Goal: Browse casually

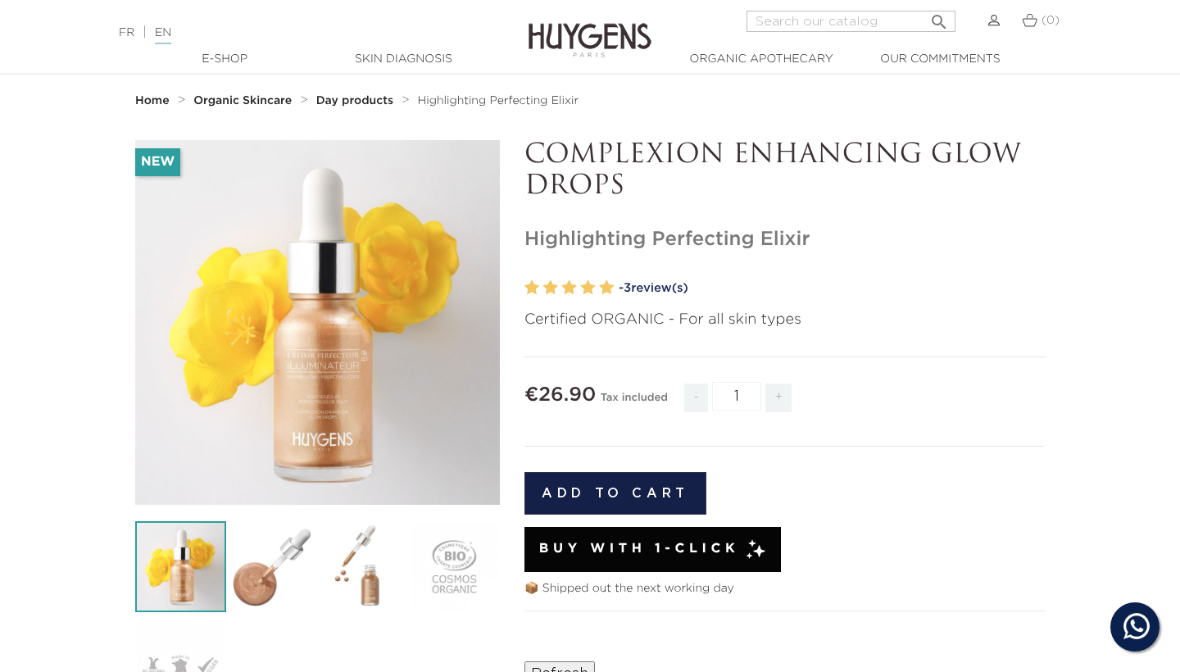
scroll to position [73, 0]
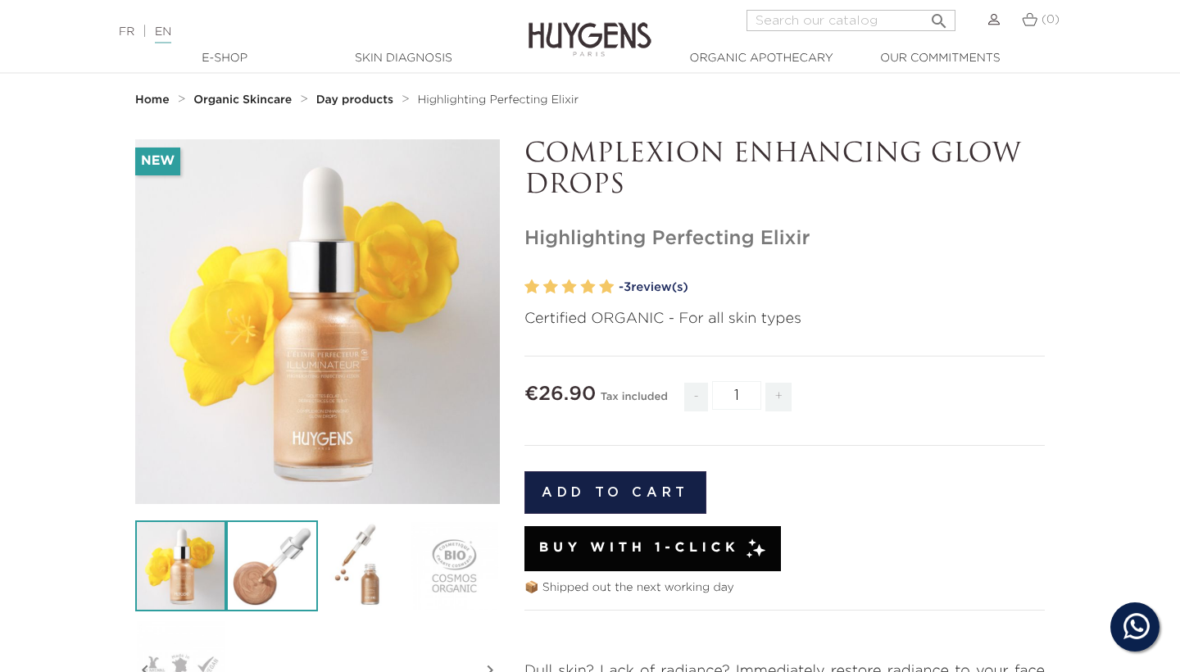
click at [277, 556] on img at bounding box center [271, 565] width 91 height 91
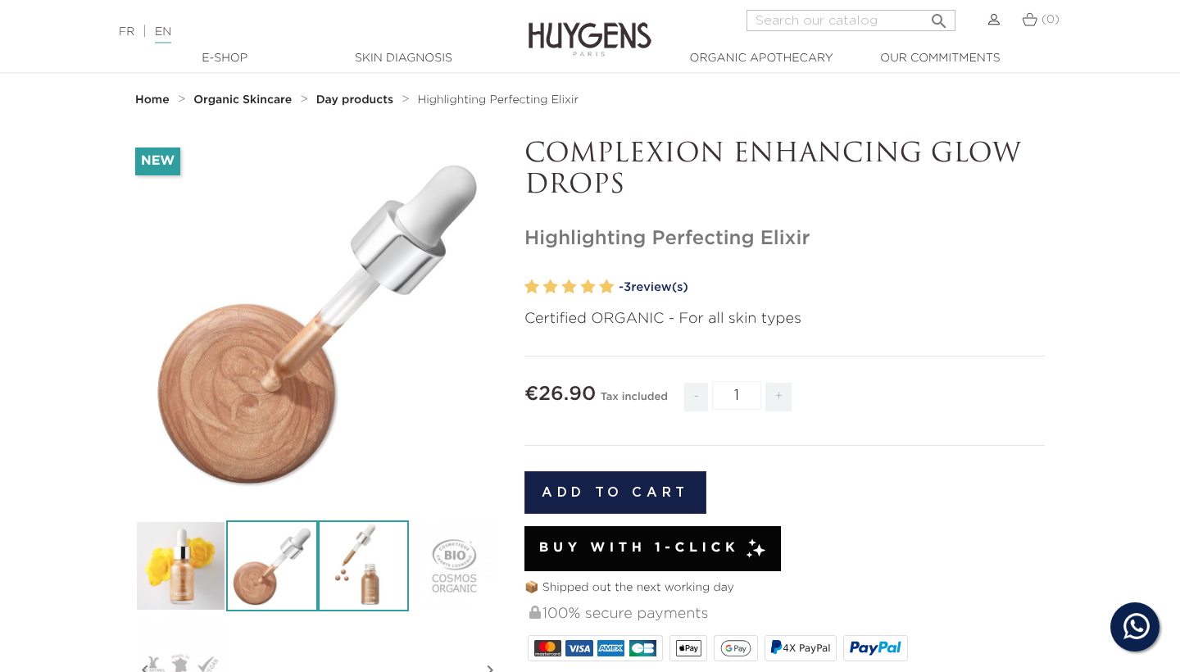
click at [382, 562] on img at bounding box center [363, 565] width 91 height 91
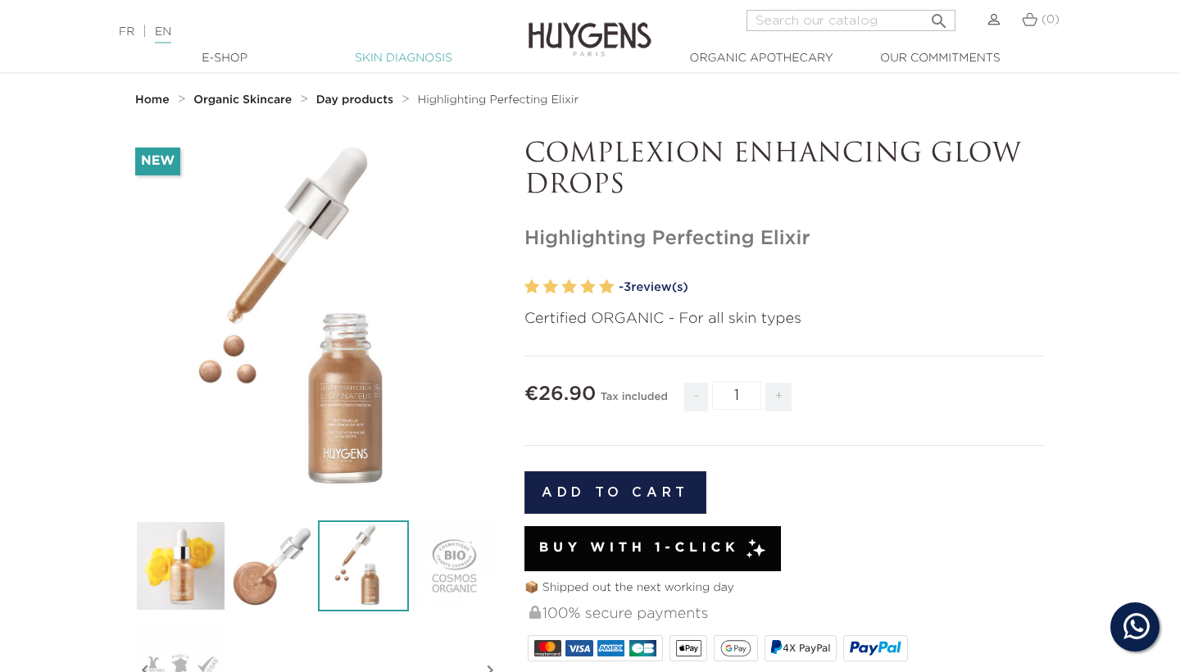
click at [397, 60] on link "Skin Diagnosis" at bounding box center [403, 58] width 164 height 17
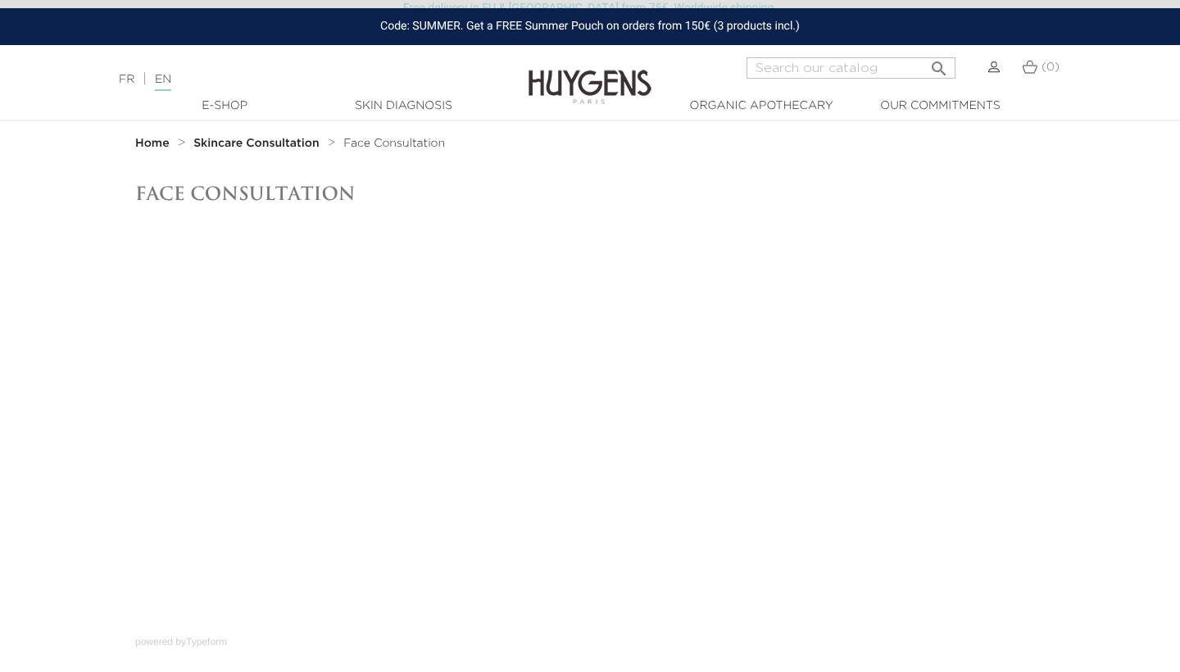
scroll to position [33, 0]
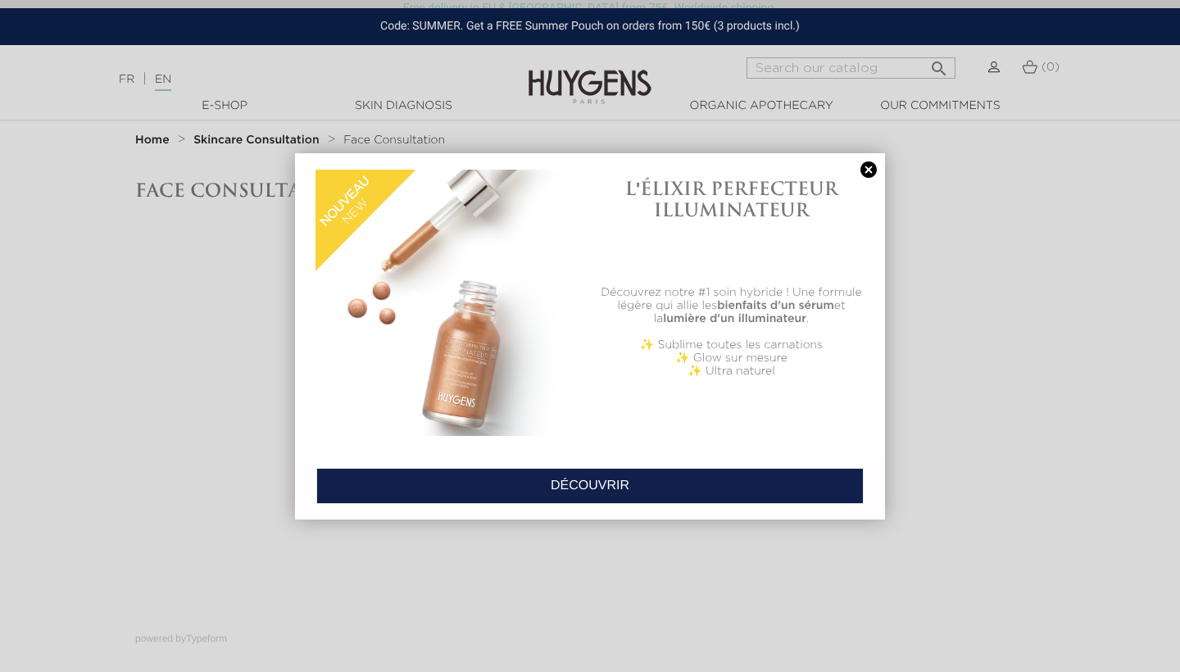
click at [872, 167] on link at bounding box center [868, 169] width 23 height 17
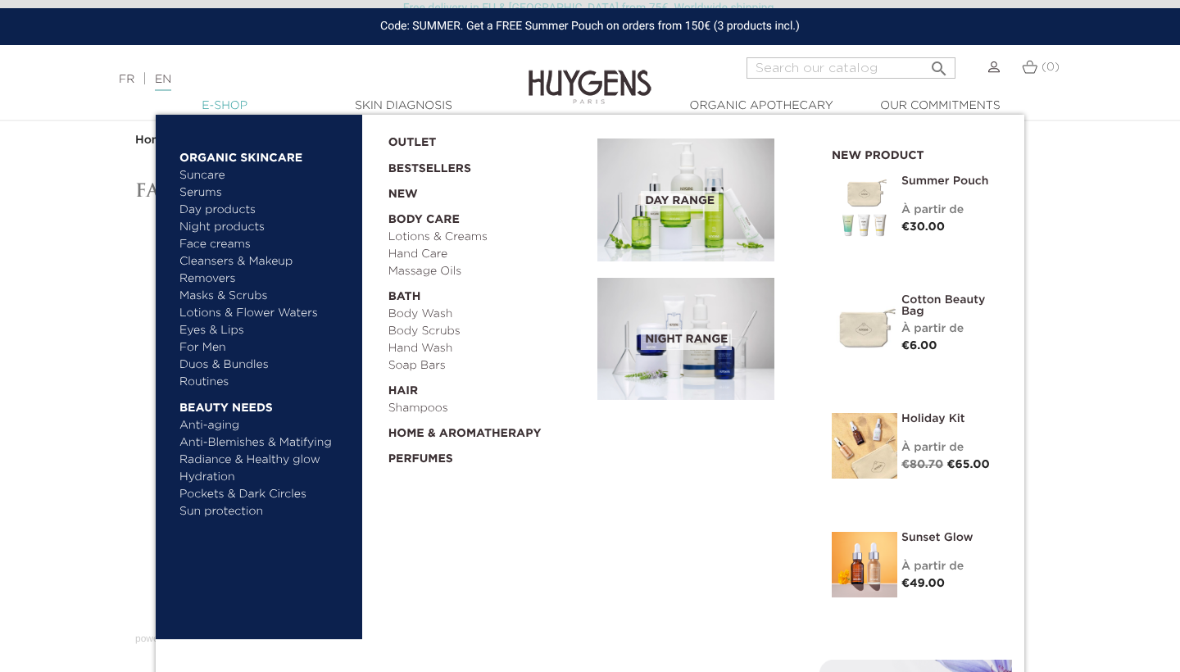
click at [234, 108] on link "  E-Shop" at bounding box center [225, 106] width 164 height 17
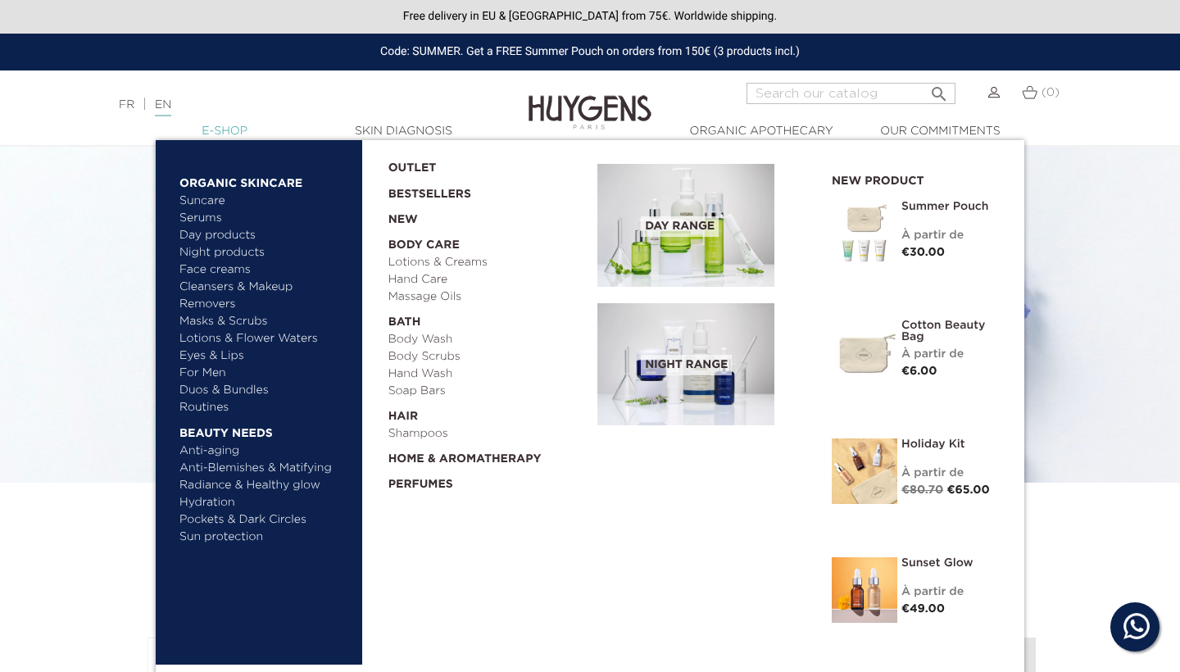
click at [232, 129] on link "  E-Shop" at bounding box center [225, 131] width 164 height 17
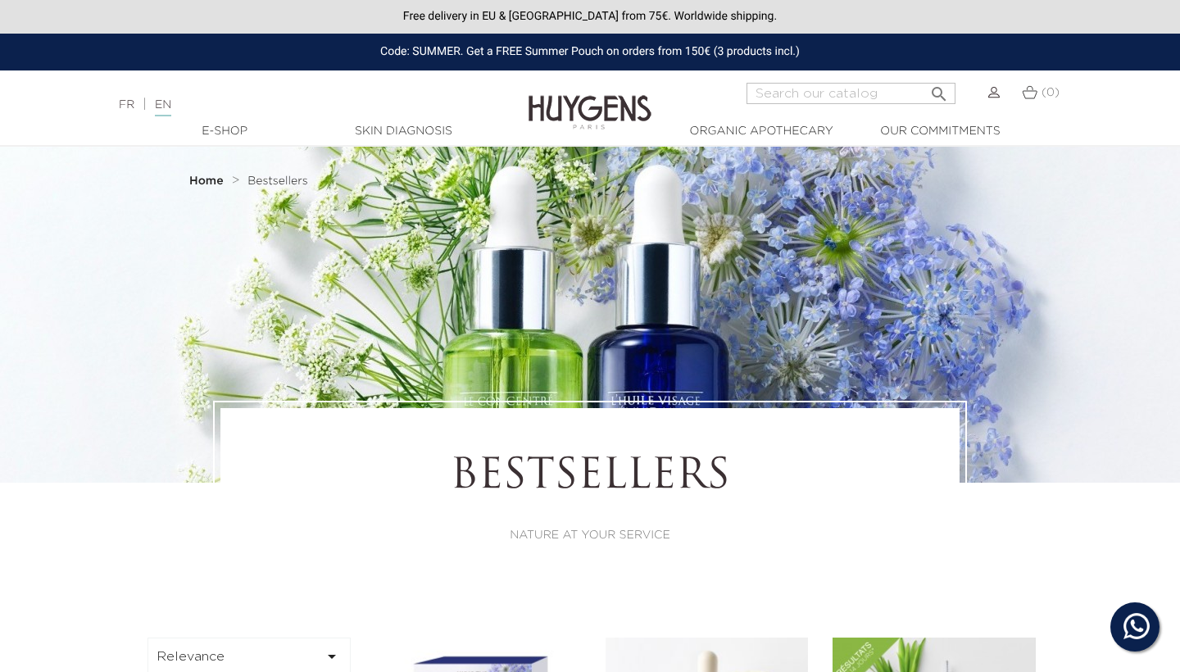
click at [232, 129] on link "  E-Shop" at bounding box center [225, 131] width 164 height 17
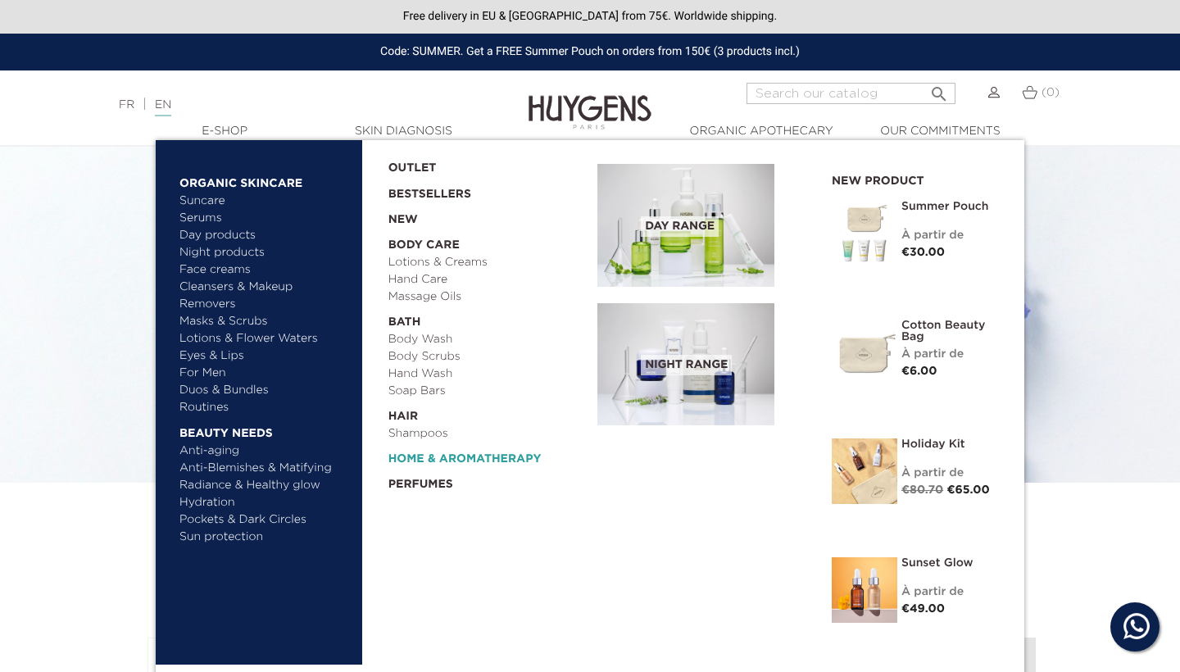
click at [420, 459] on link "  Home & Aromatherapy" at bounding box center [487, 455] width 198 height 25
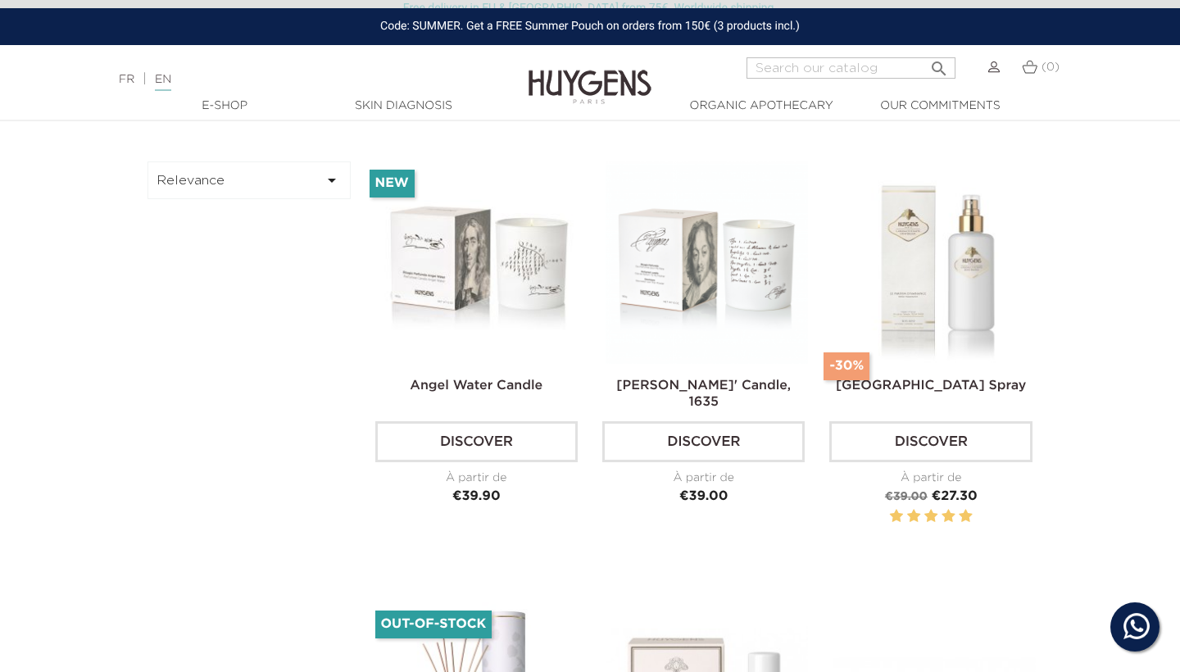
scroll to position [497, 0]
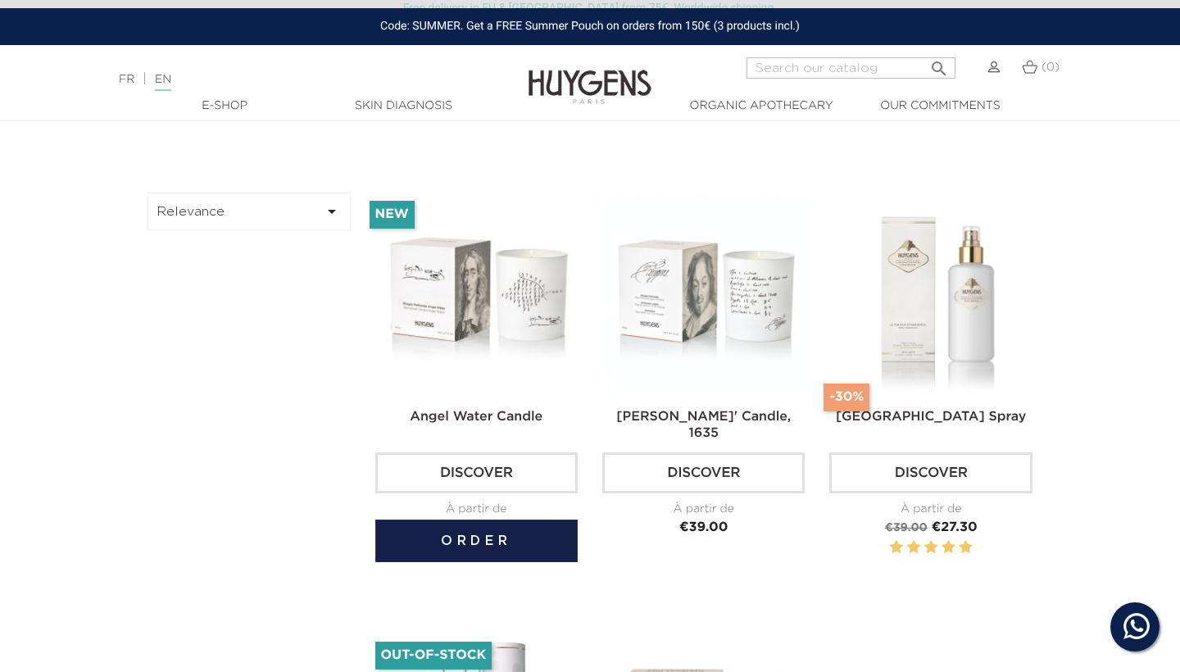
click at [466, 335] on img at bounding box center [480, 294] width 202 height 202
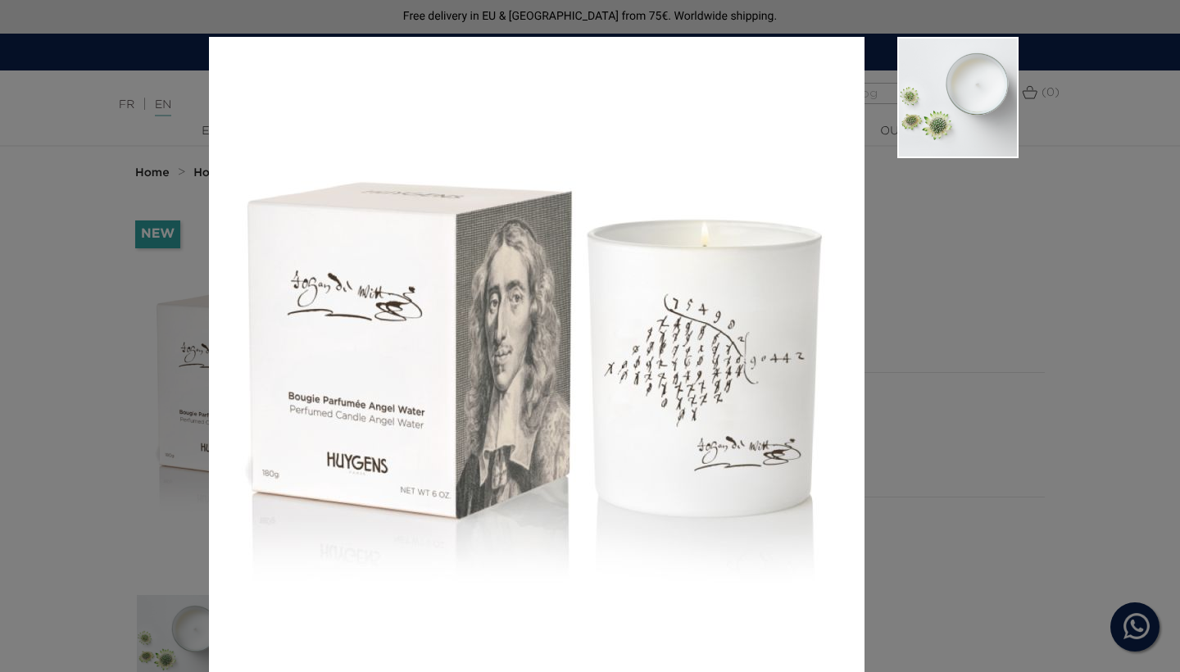
scroll to position [42, 0]
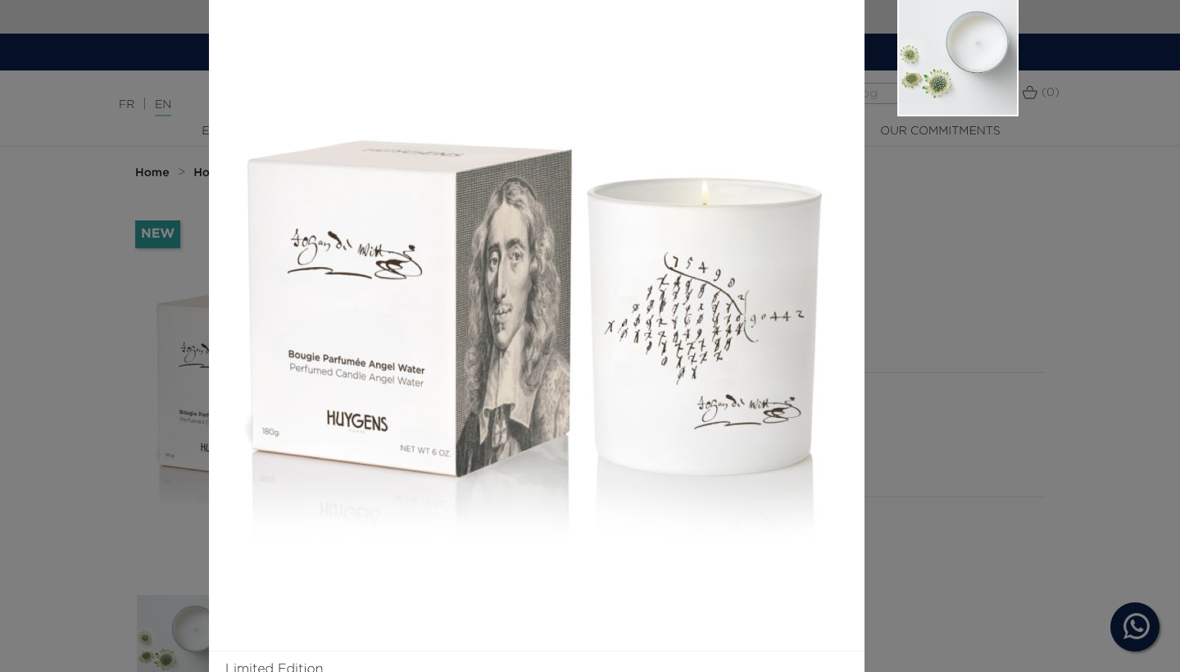
click at [998, 411] on aside at bounding box center [942, 341] width 154 height 693
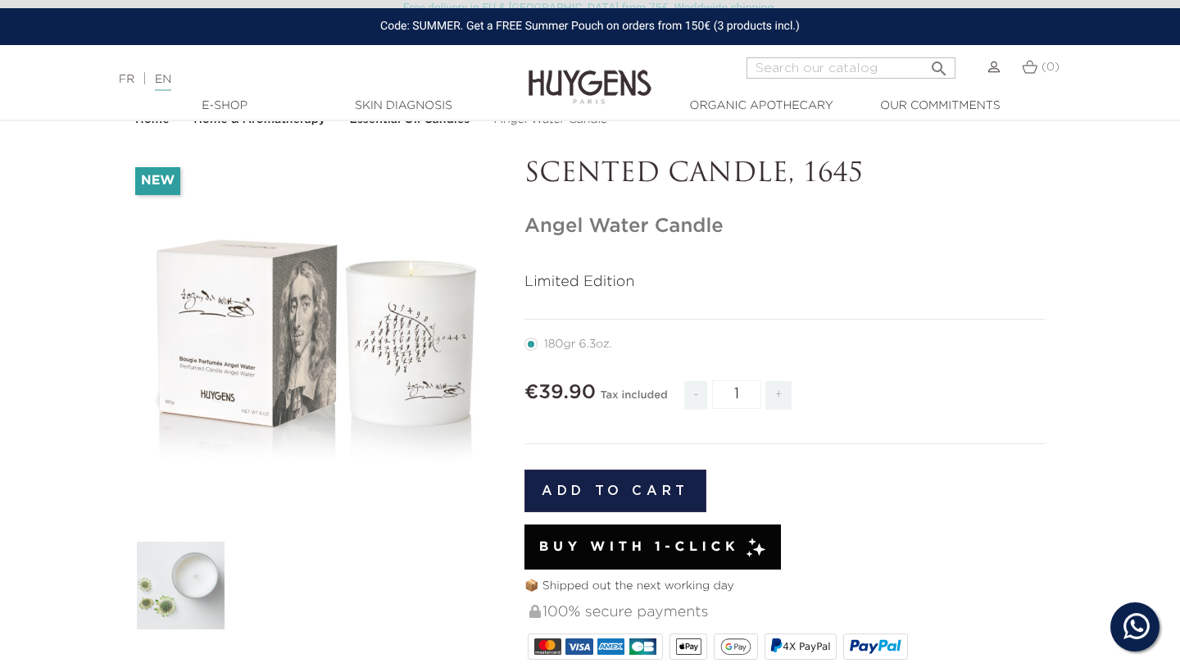
scroll to position [1, 0]
click at [589, 86] on img at bounding box center [590, 74] width 123 height 63
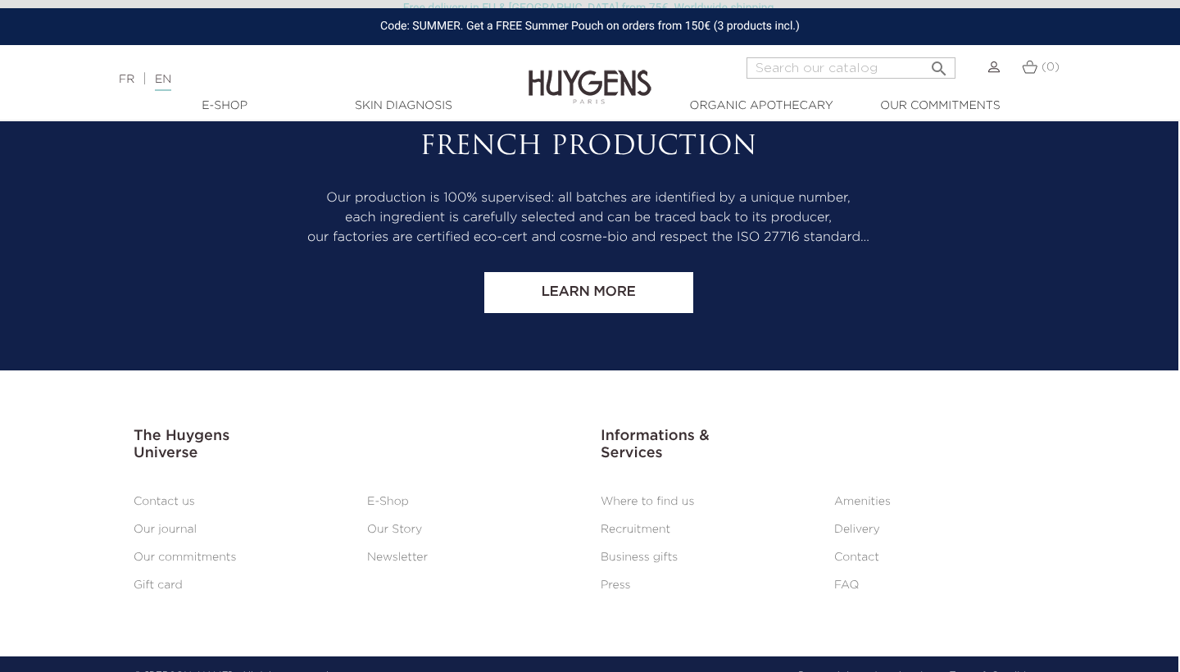
scroll to position [6839, 2]
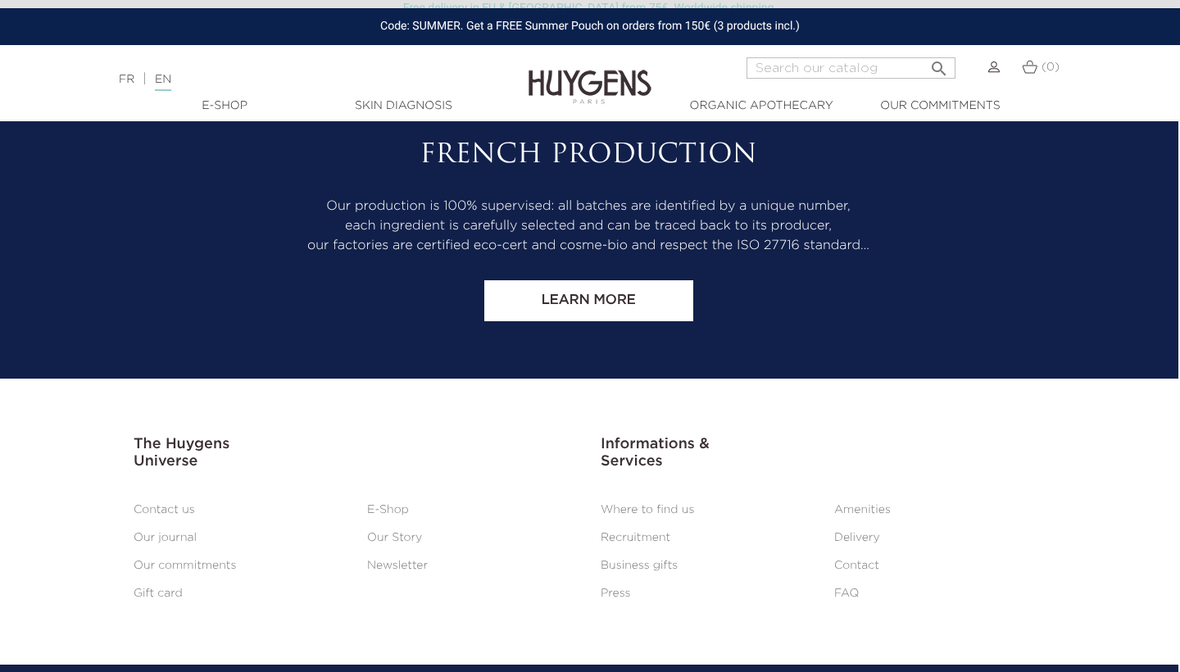
click at [648, 532] on link "Recruitment" at bounding box center [636, 537] width 70 height 11
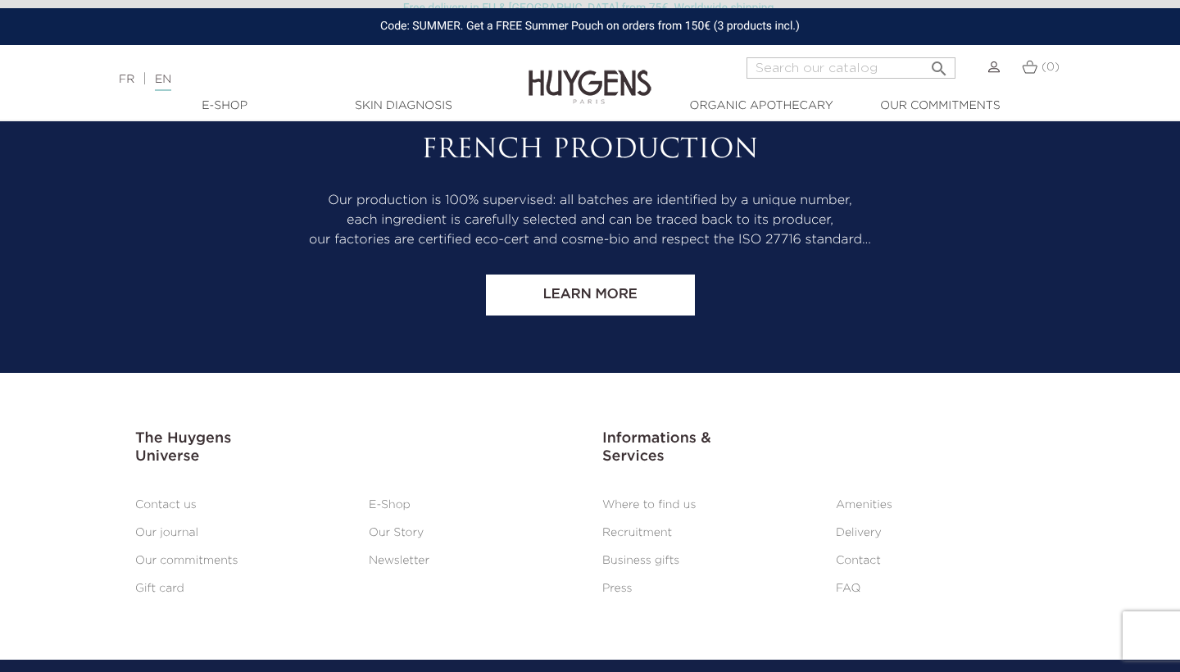
scroll to position [1411, 0]
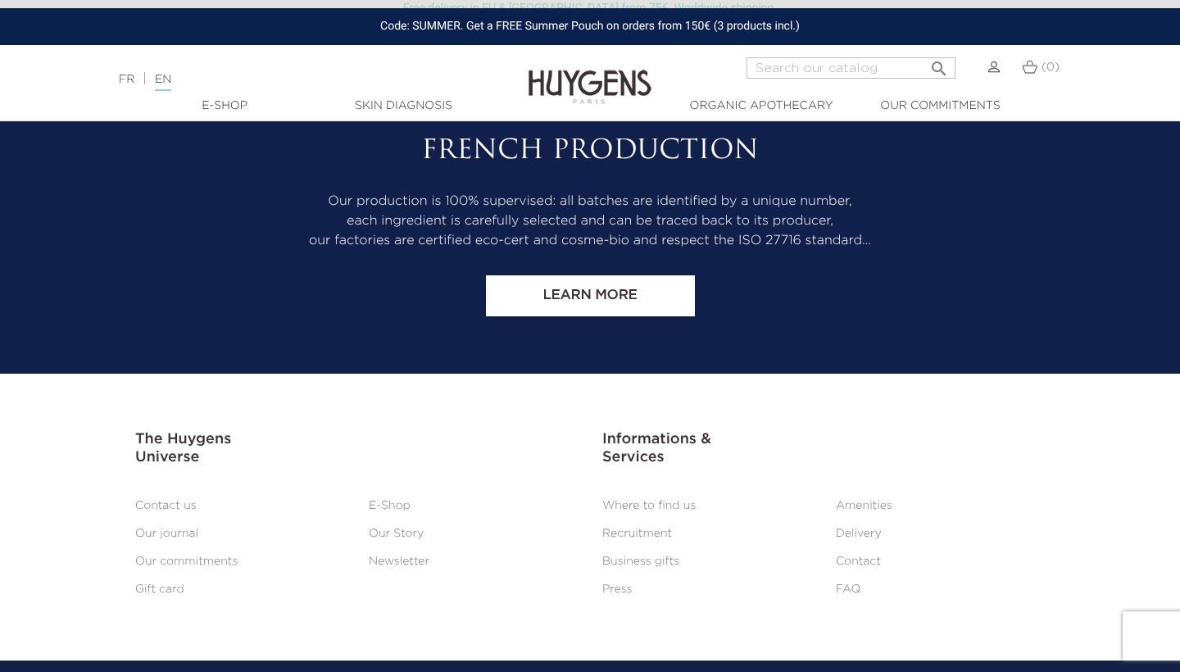
click at [632, 556] on link "Business gifts" at bounding box center [640, 561] width 77 height 11
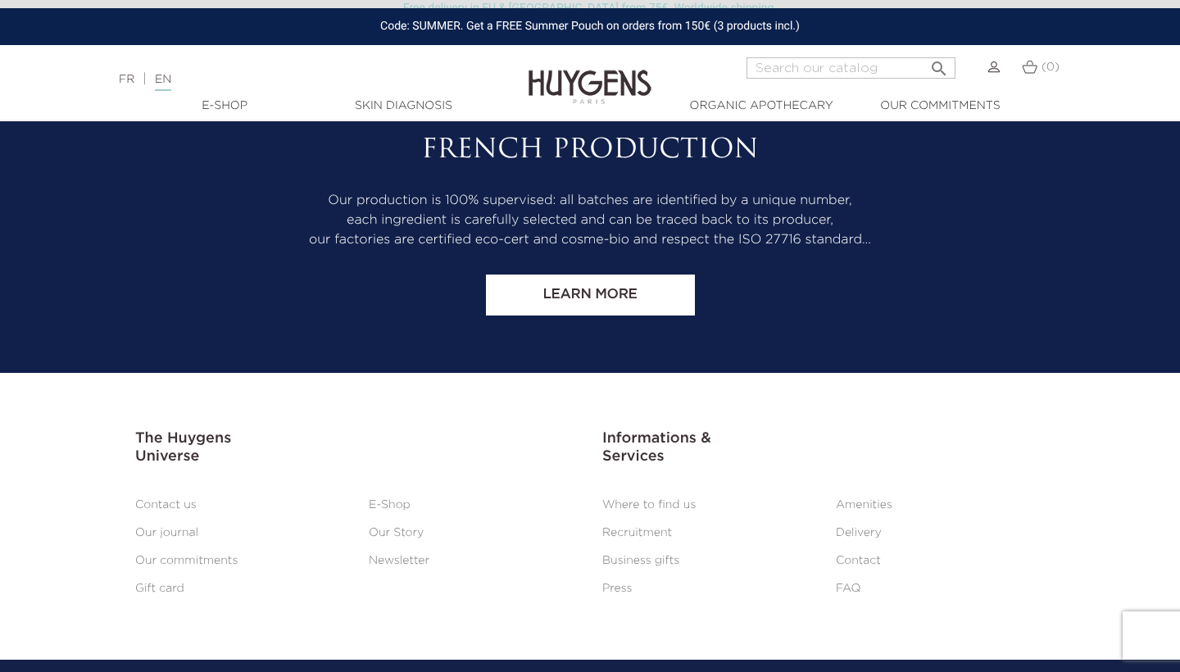
scroll to position [1411, 0]
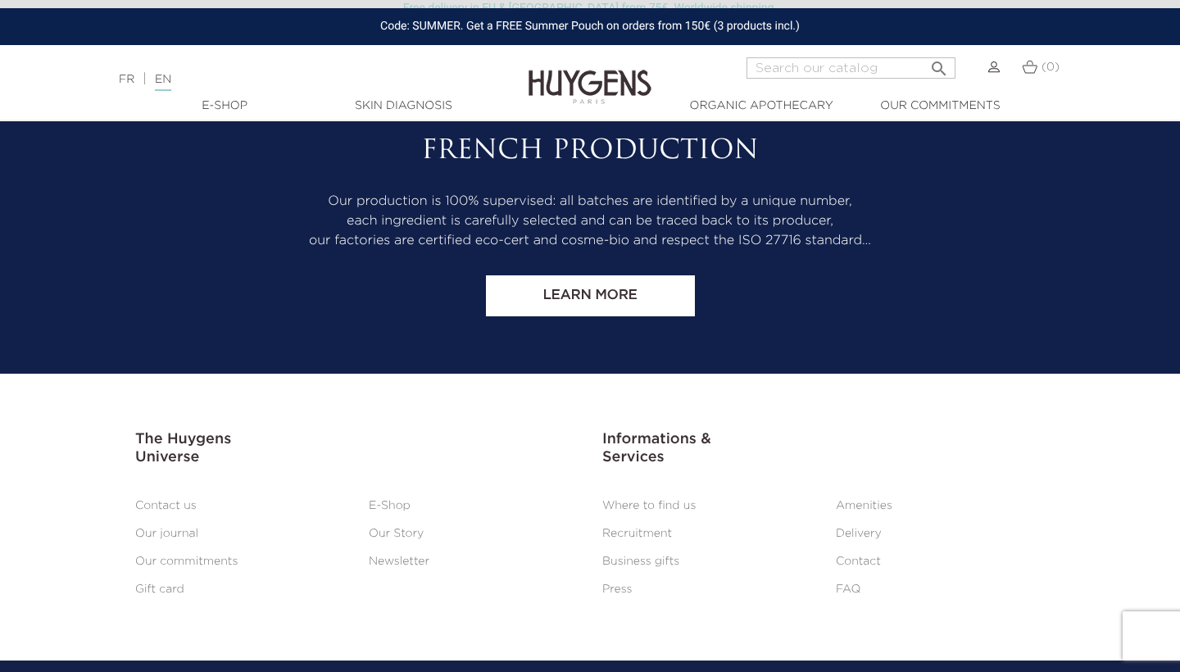
click at [381, 528] on link "Our Story" at bounding box center [396, 533] width 55 height 11
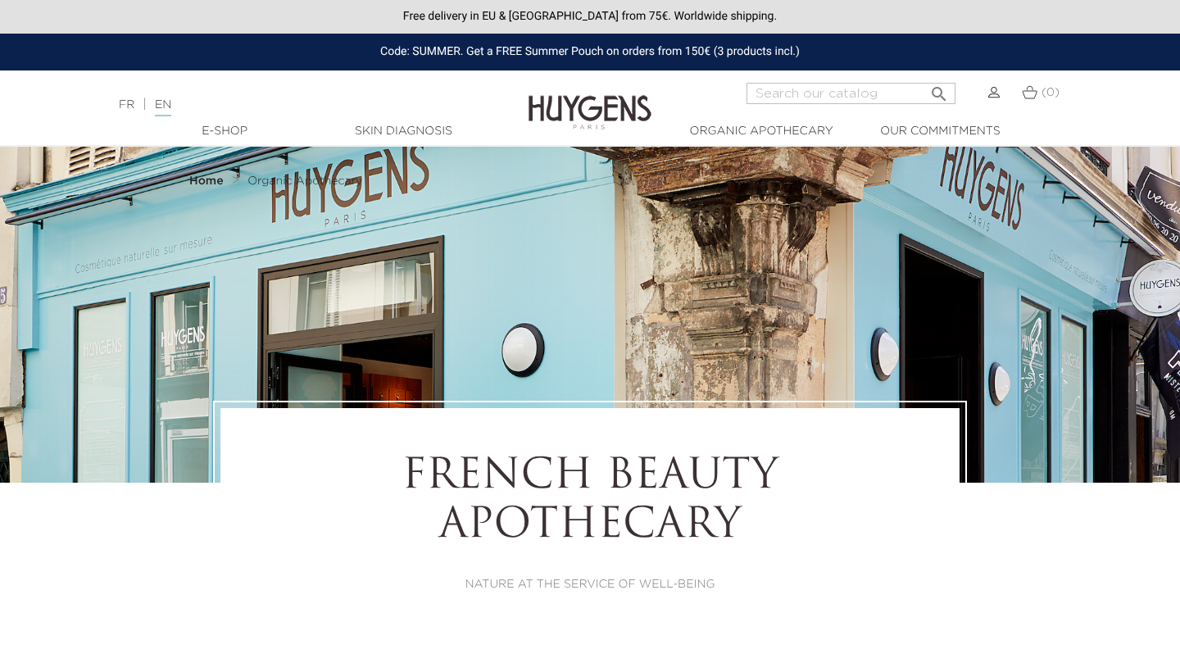
select select "FR"
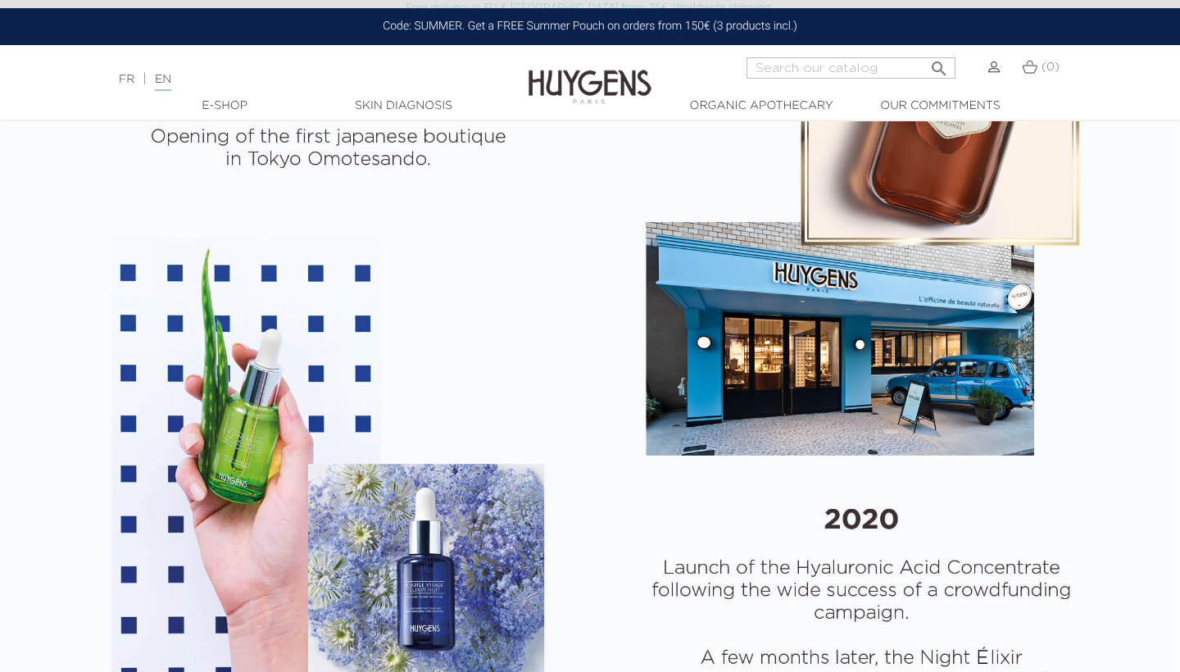
scroll to position [2060, 0]
